Goal: Information Seeking & Learning: Compare options

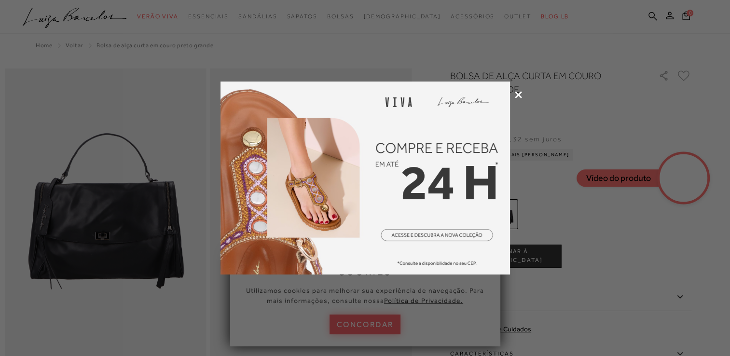
click at [515, 92] on icon at bounding box center [518, 94] width 7 height 7
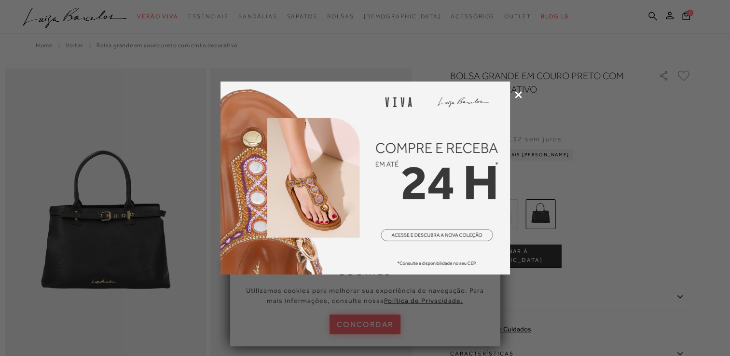
click at [519, 93] on icon at bounding box center [518, 94] width 7 height 7
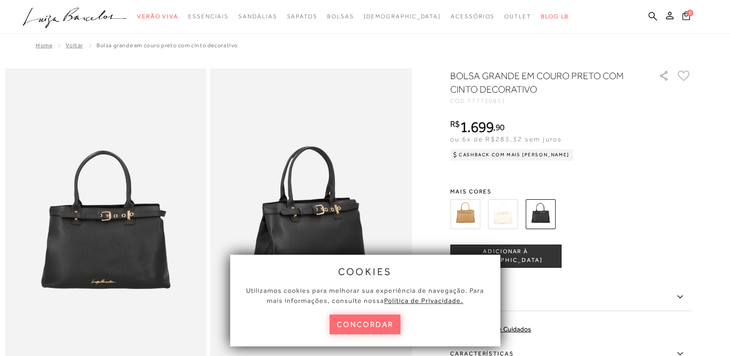
click at [369, 323] on button "concordar" at bounding box center [365, 325] width 71 height 20
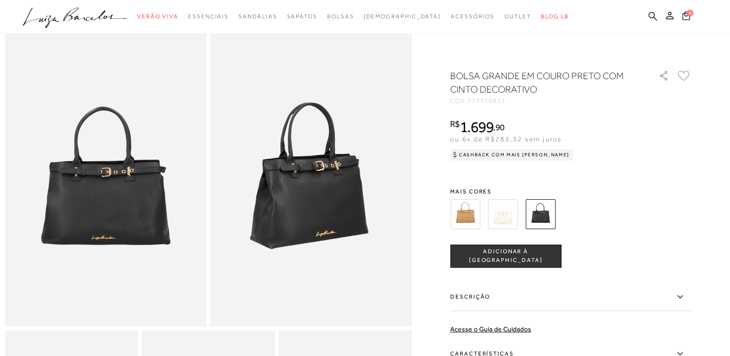
scroll to position [41, 0]
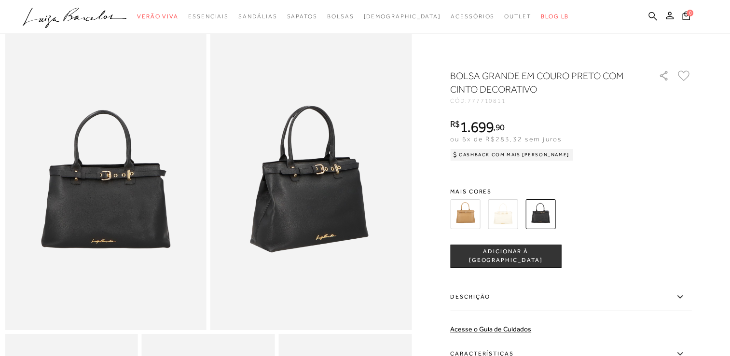
click at [508, 219] on img at bounding box center [503, 214] width 30 height 30
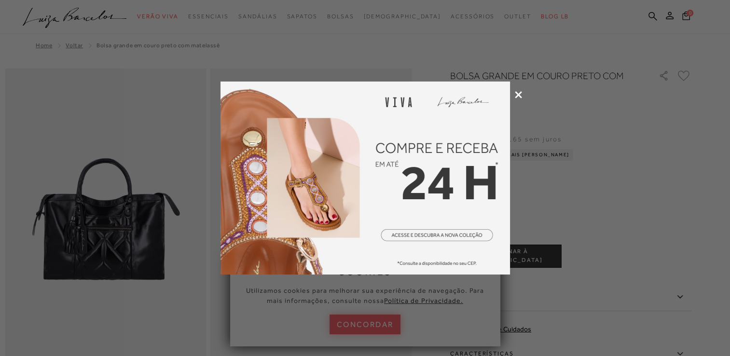
click at [521, 94] on icon at bounding box center [518, 94] width 7 height 7
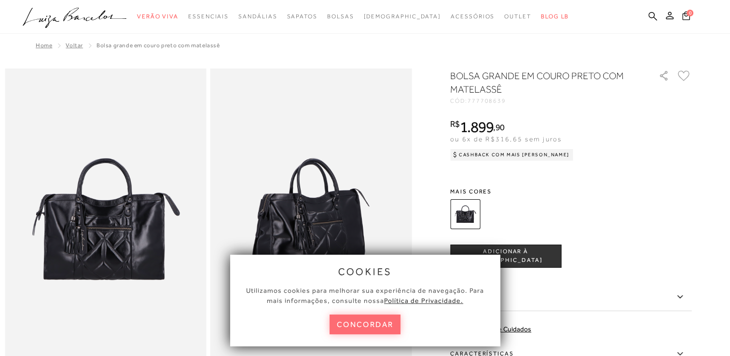
click at [377, 322] on button "concordar" at bounding box center [365, 325] width 71 height 20
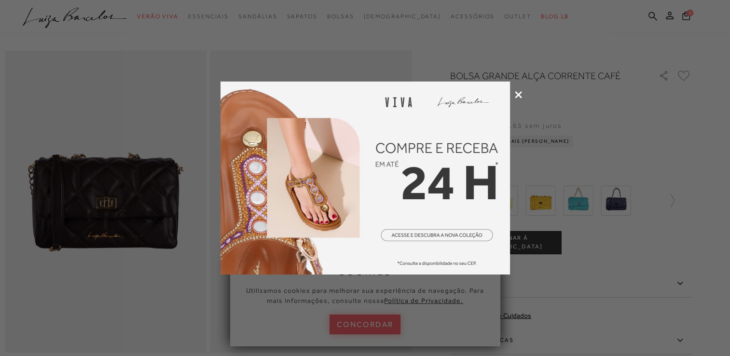
scroll to position [19, 0]
click at [520, 92] on icon at bounding box center [518, 94] width 7 height 7
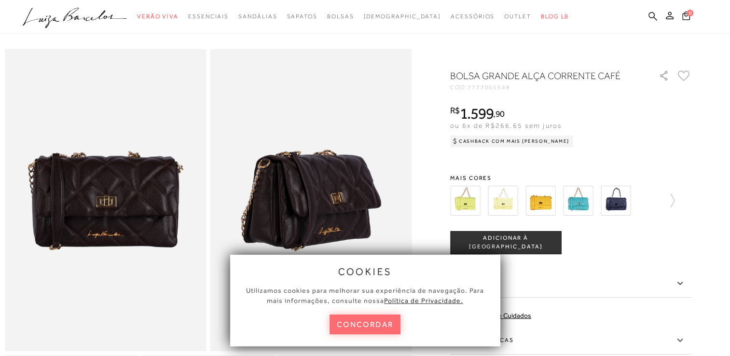
click at [378, 321] on button "concordar" at bounding box center [365, 325] width 71 height 20
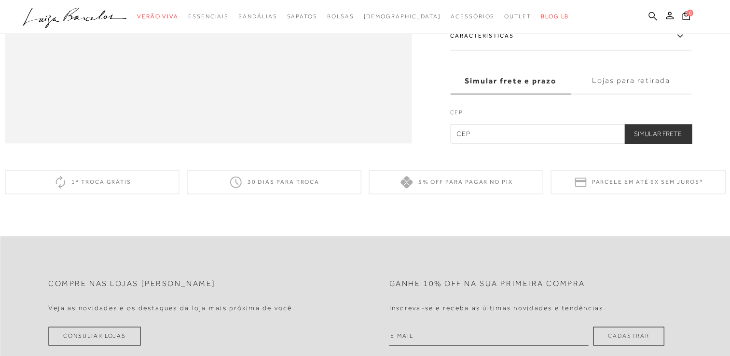
scroll to position [0, 0]
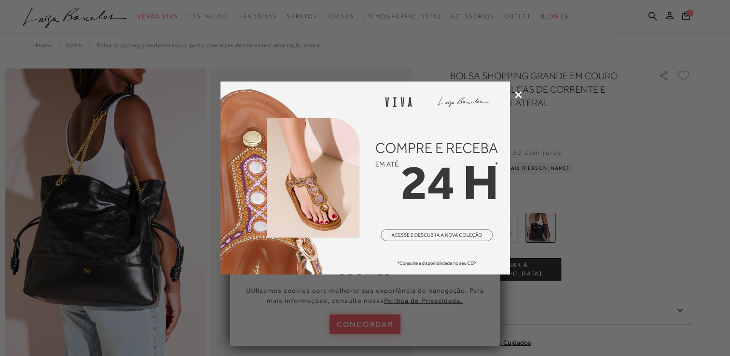
click at [518, 95] on icon at bounding box center [518, 94] width 7 height 7
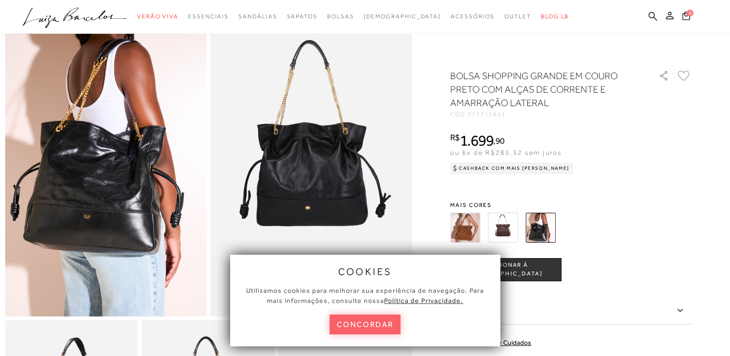
scroll to position [55, 0]
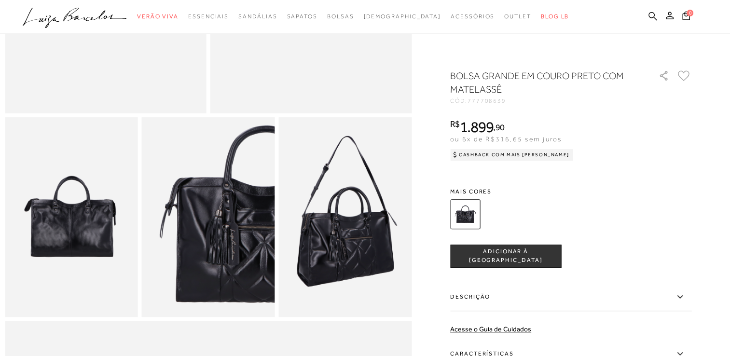
scroll to position [259, 0]
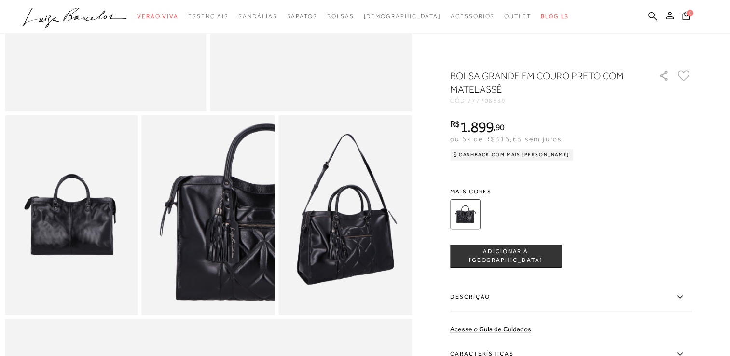
click at [393, 243] on img at bounding box center [344, 215] width 133 height 200
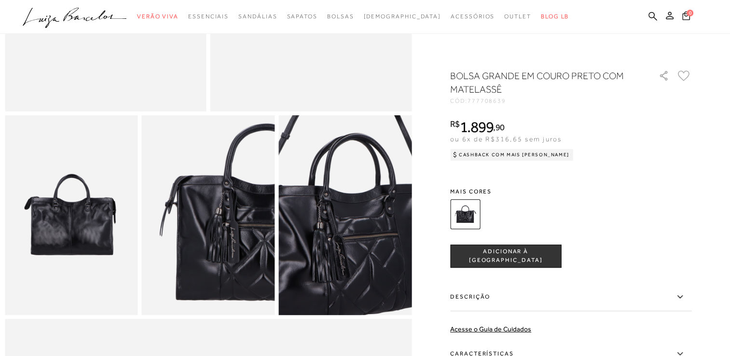
click at [349, 244] on img at bounding box center [344, 194] width 266 height 399
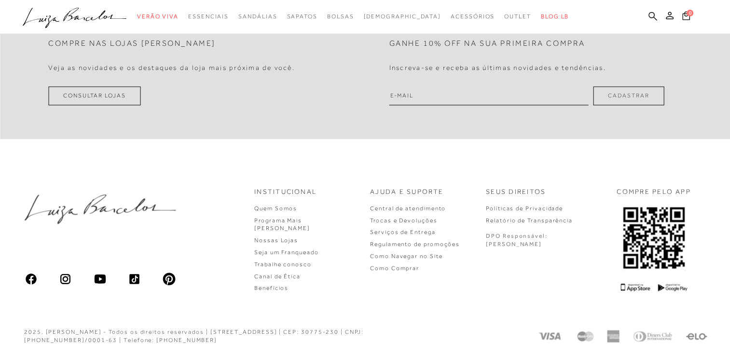
scroll to position [0, 0]
